Goal: Task Accomplishment & Management: Manage account settings

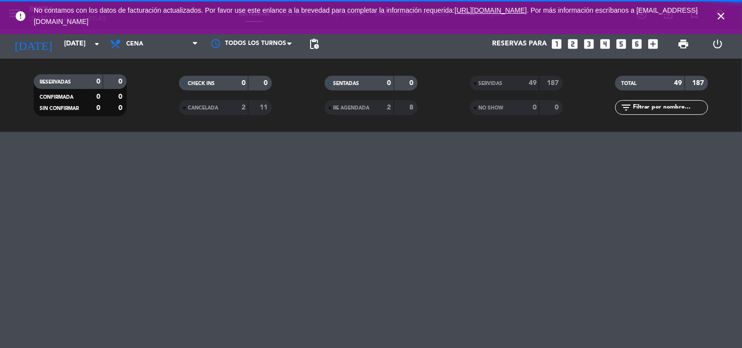
drag, startPoint x: 0, startPoint y: 0, endPoint x: 382, endPoint y: 61, distance: 387.2
click at [415, 72] on div "SENTADAS 0 0 RE AGENDADA 2 8" at bounding box center [370, 95] width 145 height 54
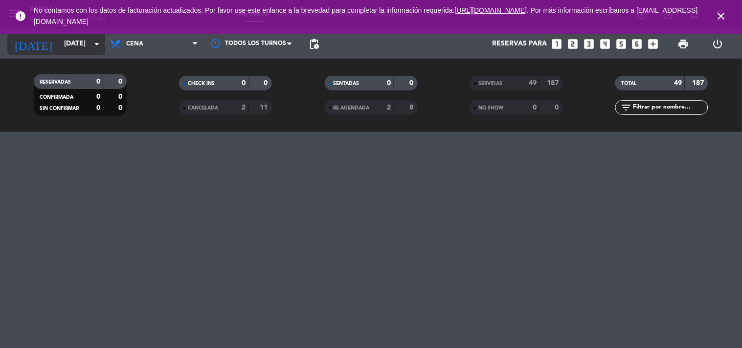
click at [89, 42] on input "[DATE]" at bounding box center [105, 44] width 93 height 18
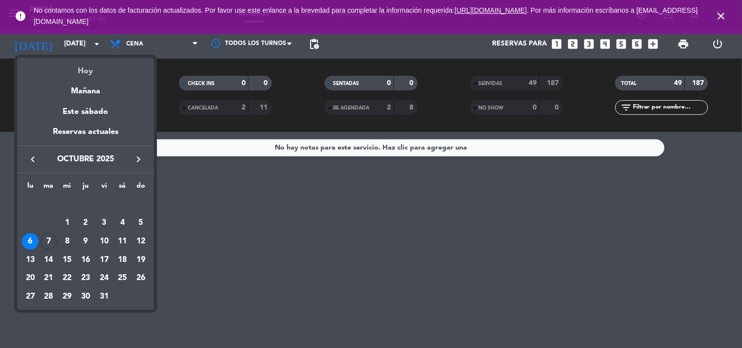
click at [79, 76] on div "Hoy" at bounding box center [85, 68] width 137 height 20
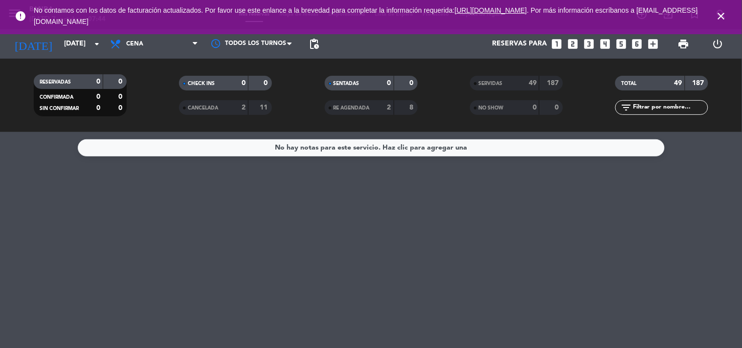
type input "[DATE]"
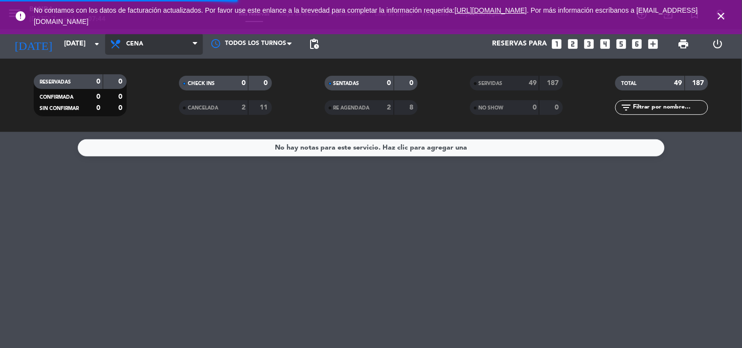
click at [183, 50] on span "Cena" at bounding box center [154, 44] width 98 height 22
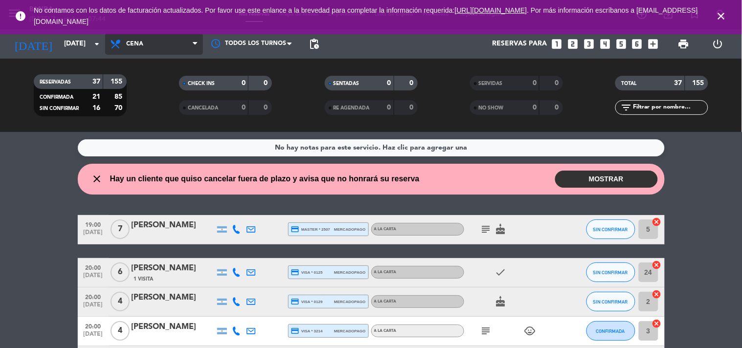
click at [163, 45] on span "Cena" at bounding box center [154, 44] width 98 height 22
click at [135, 78] on div "menu Banda [DATE] 7. octubre - 07:44 Mis reservas Mapa de mesas Disponibilidad …" at bounding box center [371, 66] width 742 height 132
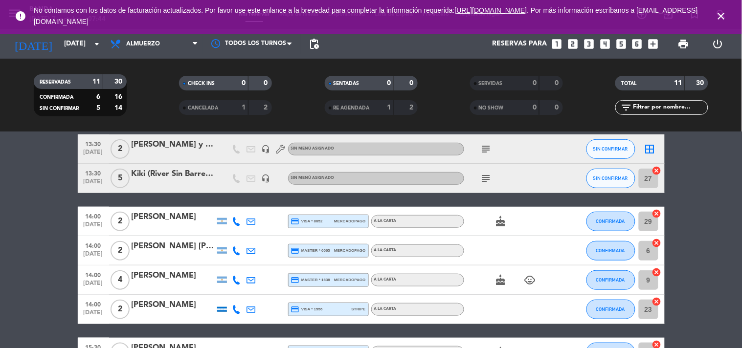
scroll to position [158, 0]
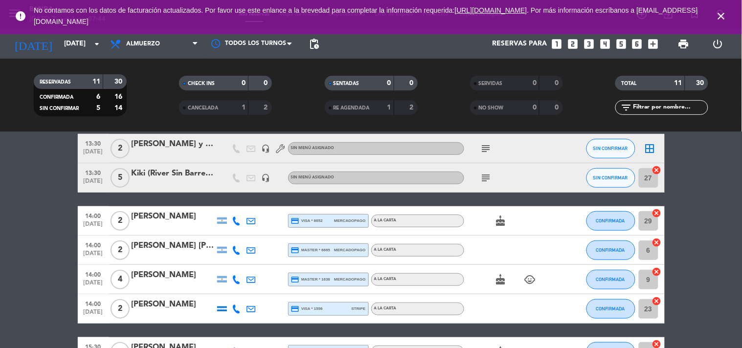
click at [484, 178] on icon "subject" at bounding box center [486, 178] width 12 height 12
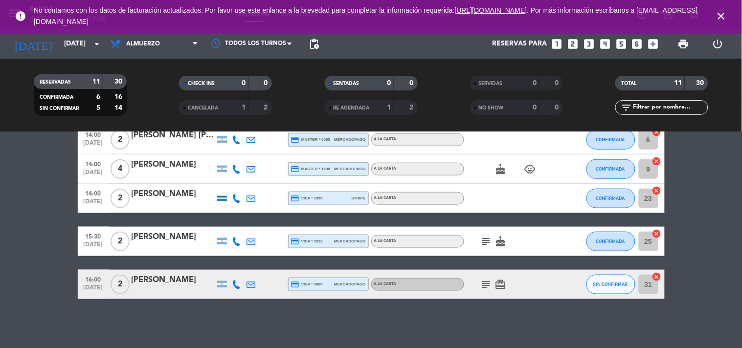
scroll to position [0, 0]
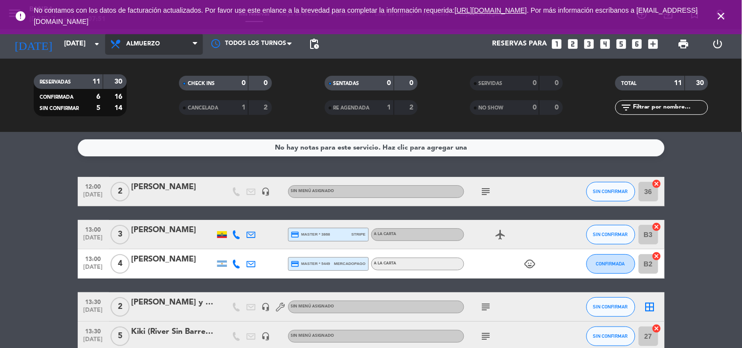
click at [164, 41] on span "Almuerzo" at bounding box center [154, 44] width 98 height 22
click at [166, 109] on div "menu Banda [DATE] 7. octubre - 07:51 Mis reservas Mapa de mesas Disponibilidad …" at bounding box center [371, 66] width 742 height 132
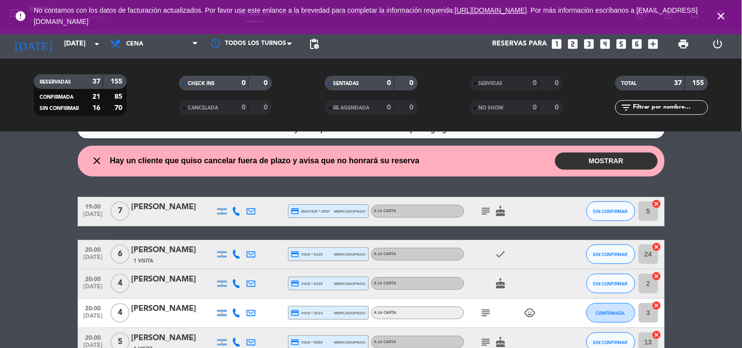
scroll to position [17, 0]
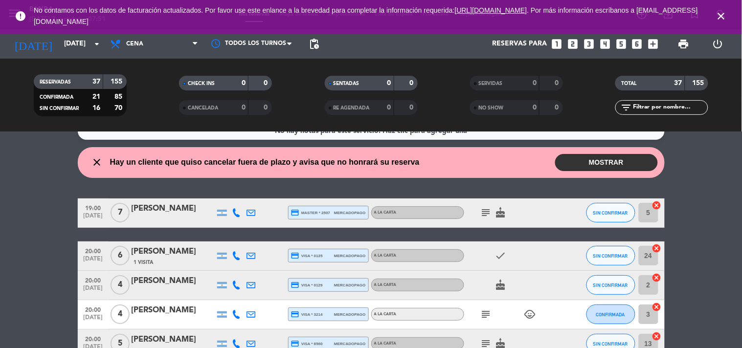
click at [583, 163] on button "MOSTRAR" at bounding box center [606, 162] width 103 height 17
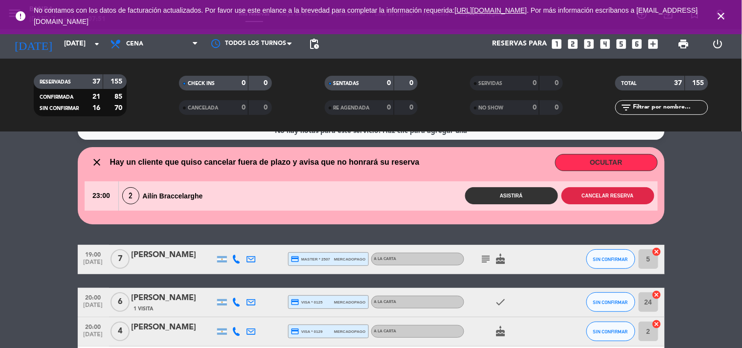
click at [594, 200] on button "Cancelar reserva" at bounding box center [607, 195] width 93 height 17
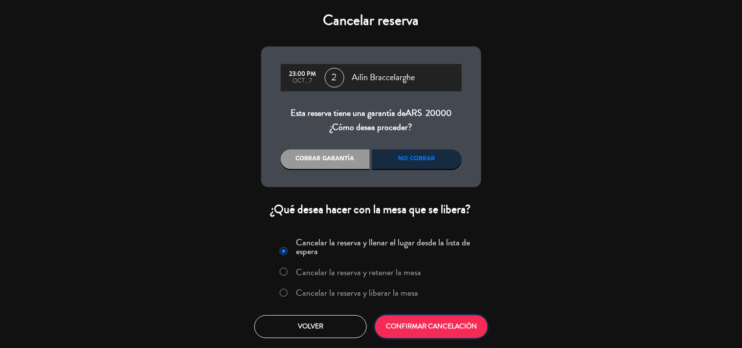
click at [445, 336] on button "CONFIRMAR CANCELACIÓN" at bounding box center [431, 326] width 112 height 23
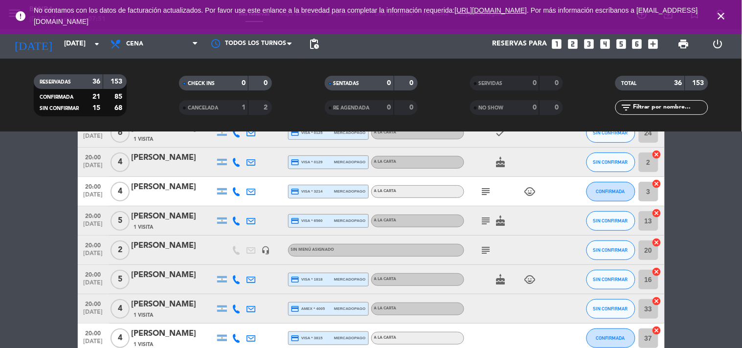
scroll to position [103, 0]
click at [487, 191] on span "subject" at bounding box center [486, 191] width 15 height 12
click at [487, 191] on icon "subject" at bounding box center [486, 191] width 12 height 12
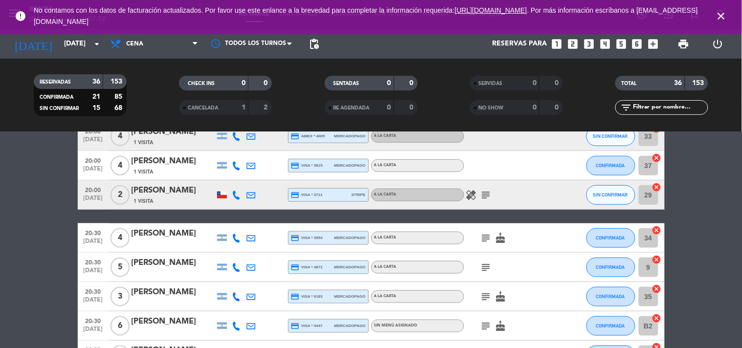
scroll to position [280, 0]
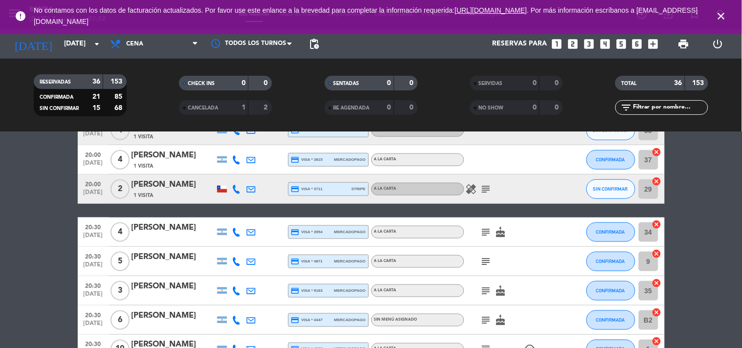
click at [492, 260] on span "subject" at bounding box center [486, 262] width 15 height 12
click at [488, 261] on icon "subject" at bounding box center [486, 262] width 12 height 12
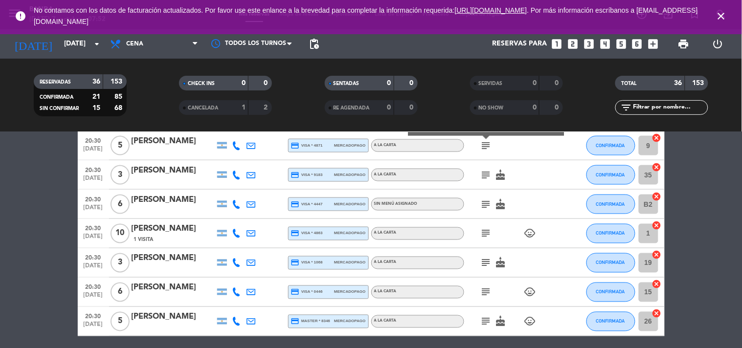
scroll to position [397, 0]
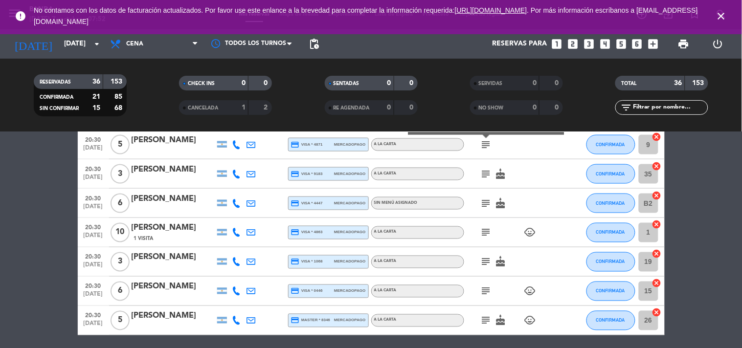
click at [489, 236] on icon "subject" at bounding box center [486, 233] width 12 height 12
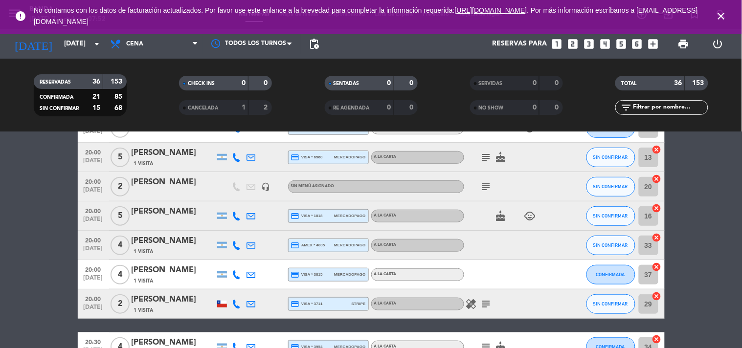
scroll to position [0, 0]
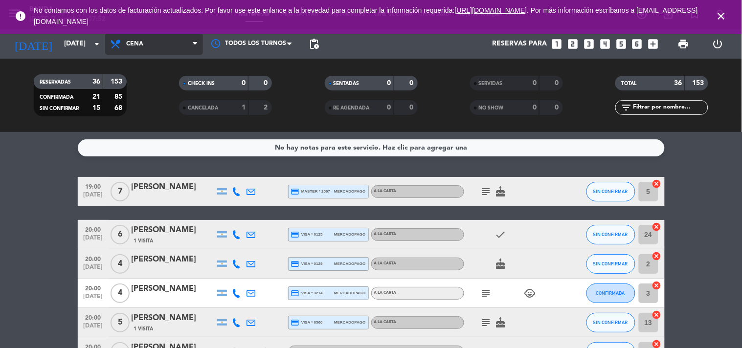
click at [157, 47] on span "Cena" at bounding box center [154, 44] width 98 height 22
click at [156, 86] on div "menu Banda [DATE] 7. octubre - 07:52 Mis reservas Mapa de mesas Disponibilidad …" at bounding box center [371, 66] width 742 height 132
